Goal: Information Seeking & Learning: Learn about a topic

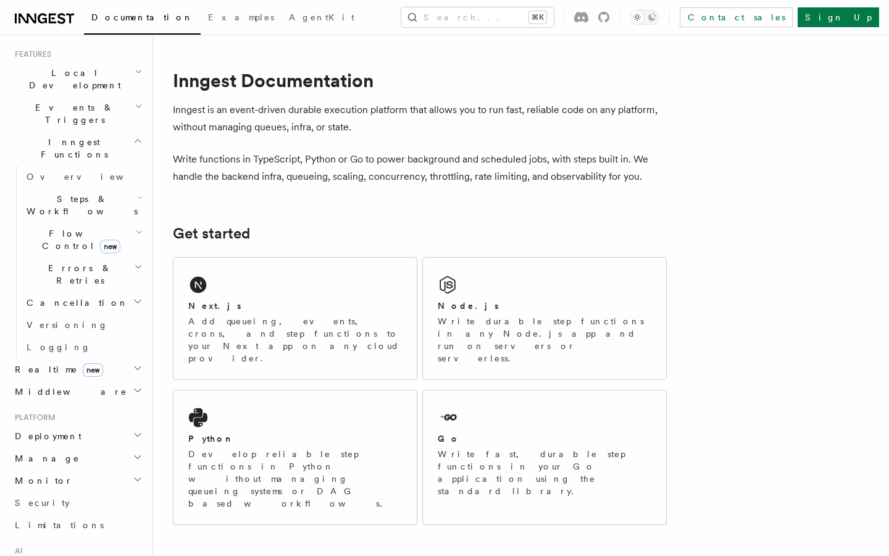
scroll to position [432, 0]
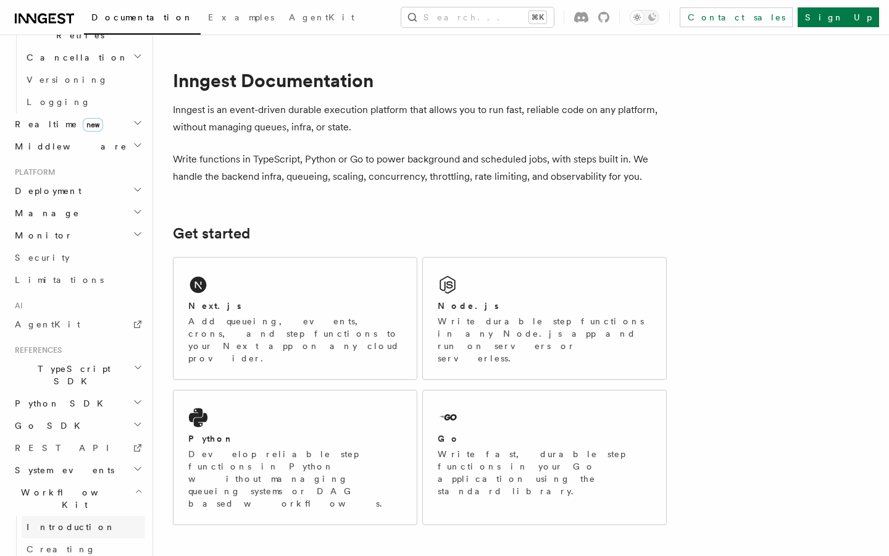
click at [75, 516] on link "Introduction" at bounding box center [84, 527] width 124 height 22
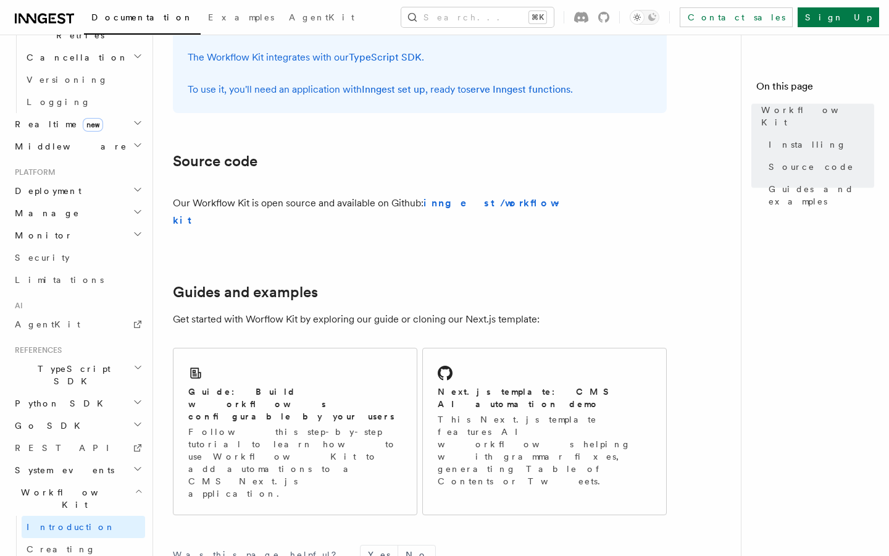
scroll to position [700, 0]
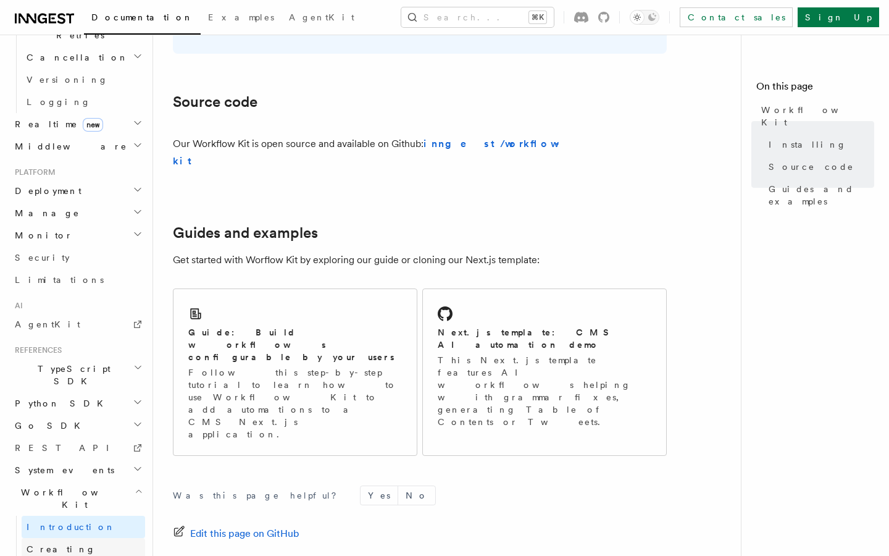
click at [85, 544] on span "Creating Workflow Actions" at bounding box center [80, 561] width 107 height 35
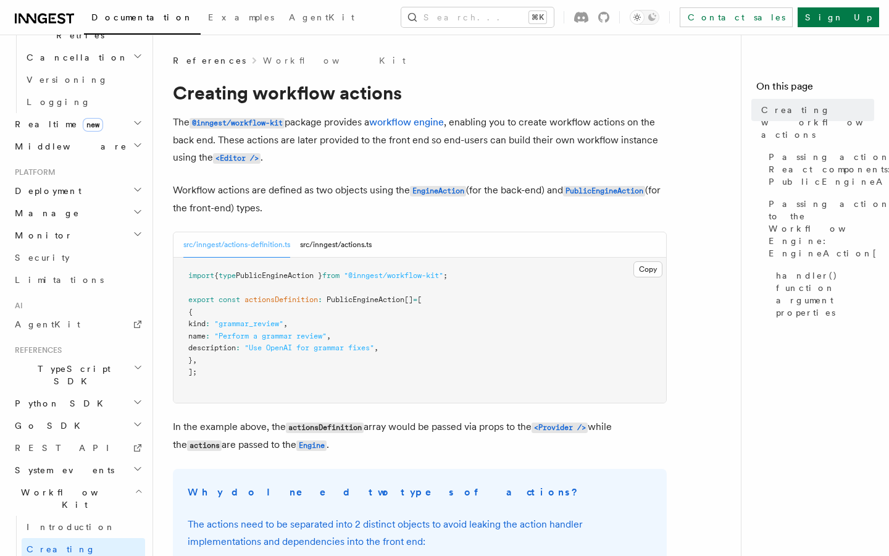
scroll to position [99, 0]
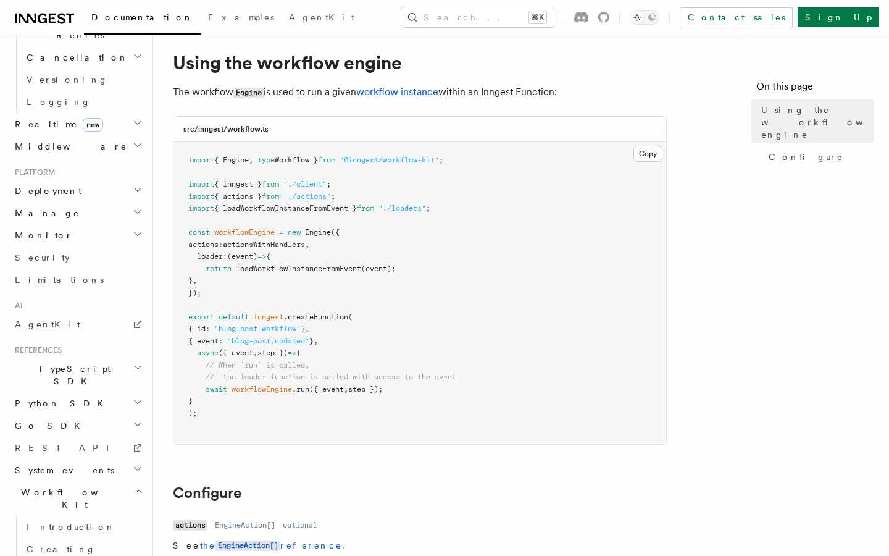
scroll to position [59, 0]
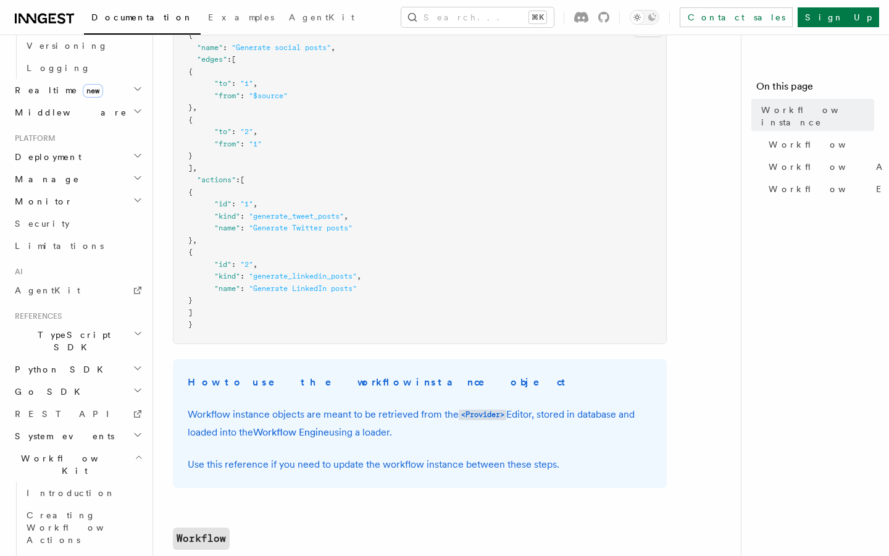
scroll to position [224, 0]
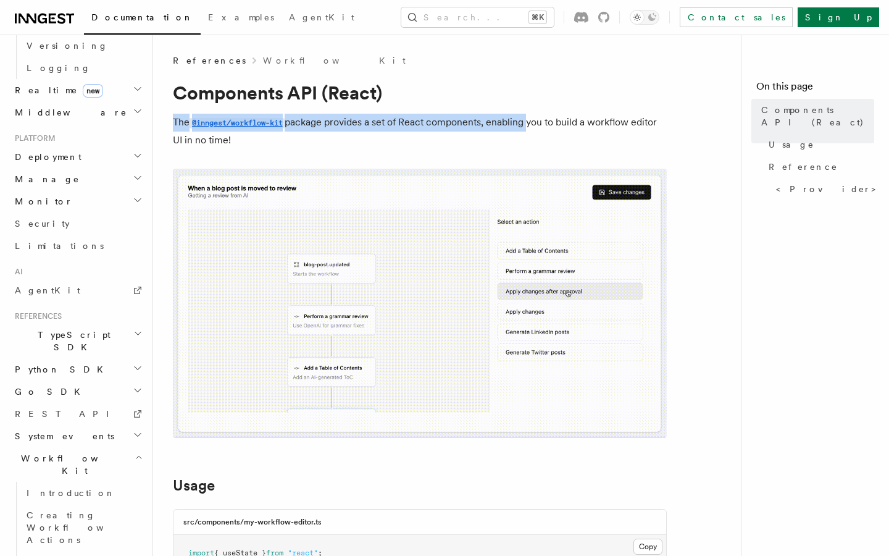
drag, startPoint x: 528, startPoint y: 128, endPoint x: 523, endPoint y: 94, distance: 34.3
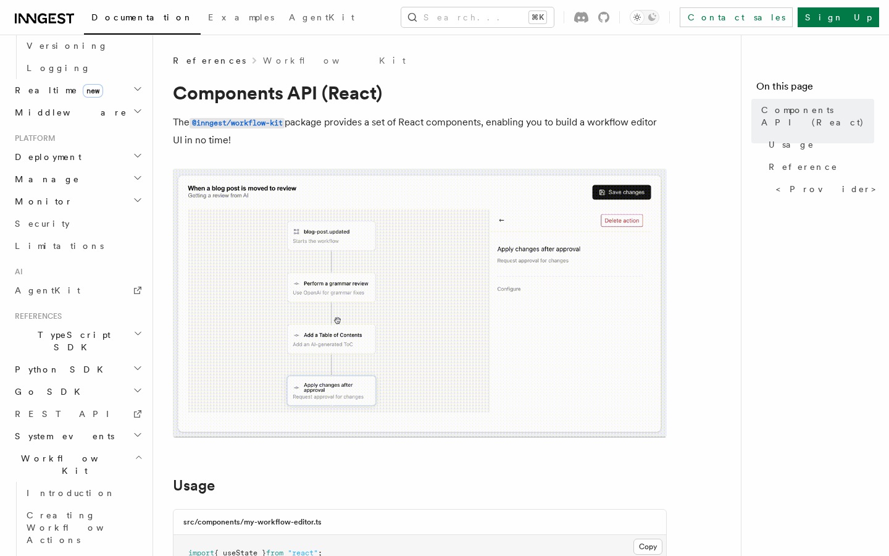
click at [516, 93] on h1 "Components API (React)" at bounding box center [420, 93] width 494 height 22
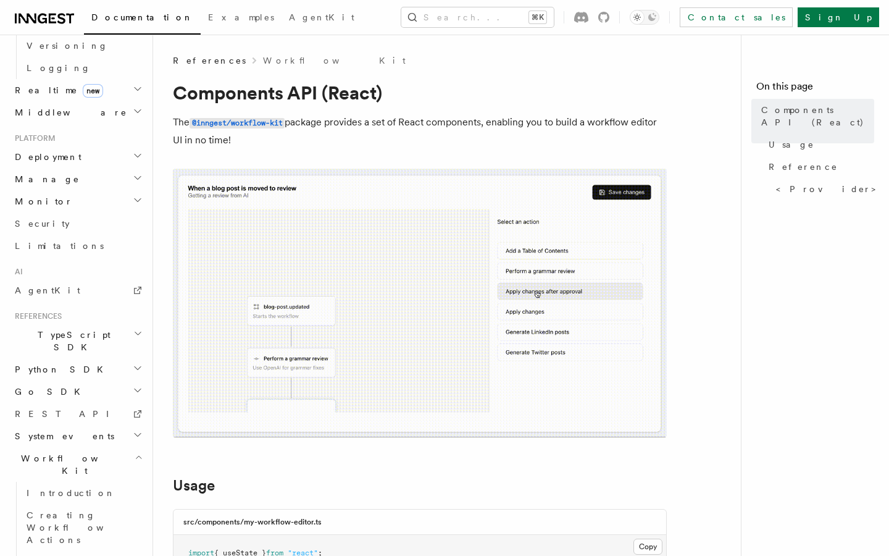
click at [516, 93] on h1 "Components API (React)" at bounding box center [420, 93] width 494 height 22
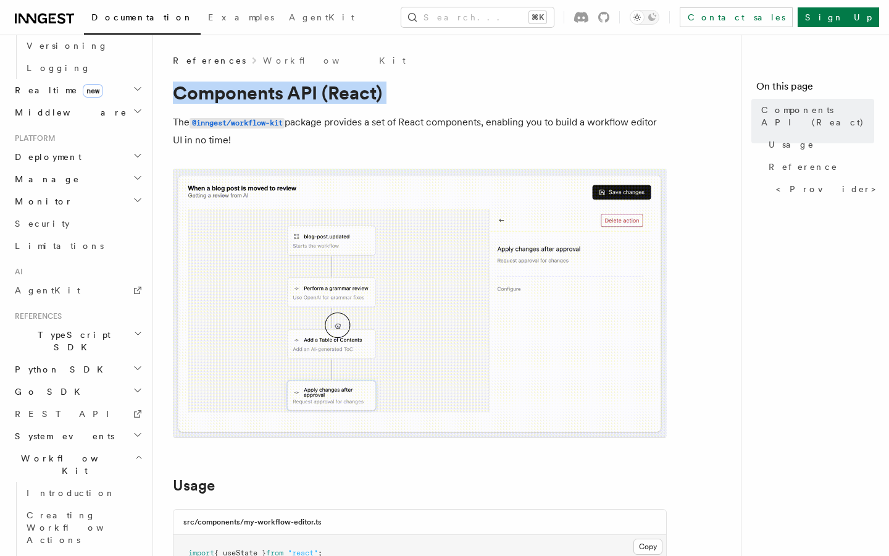
click at [516, 93] on h1 "Components API (React)" at bounding box center [420, 93] width 494 height 22
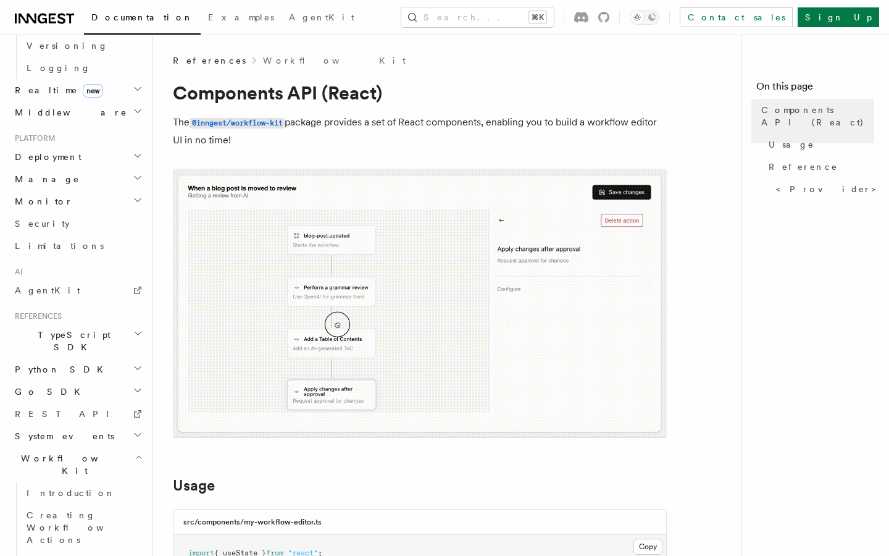
click at [35, 30] on div "Documentation Examples AgentKit Search... ⌘K Contact sales Sign Up" at bounding box center [444, 17] width 889 height 35
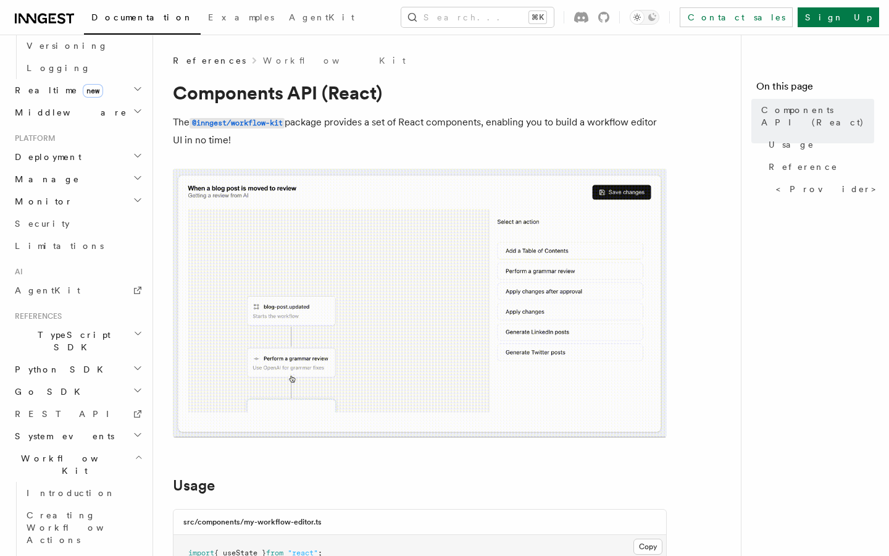
click at [35, 25] on icon at bounding box center [44, 18] width 59 height 15
